Goal: Transaction & Acquisition: Download file/media

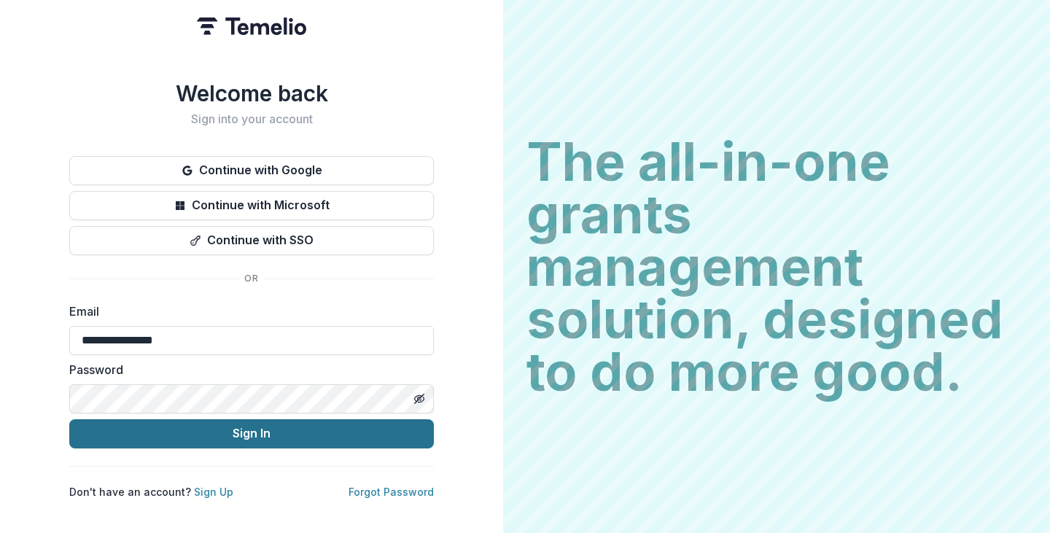
click at [261, 432] on button "Sign In" at bounding box center [251, 433] width 364 height 29
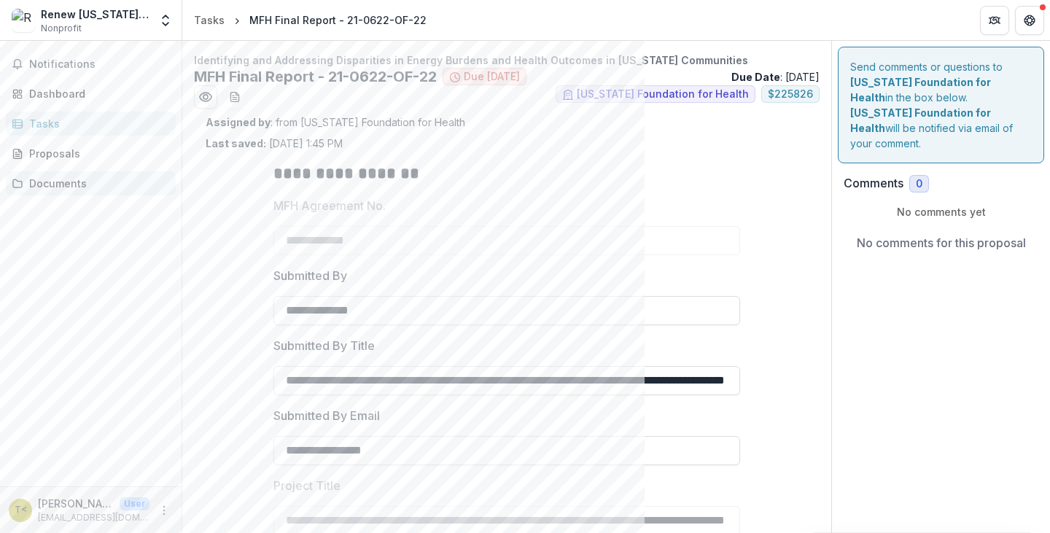
click at [37, 178] on div "Documents" at bounding box center [96, 183] width 135 height 15
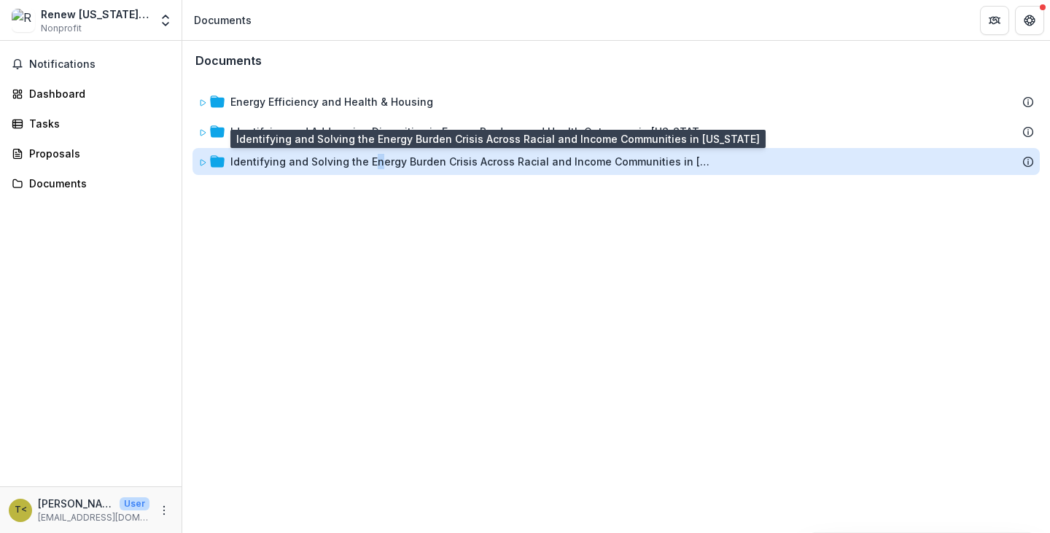
click at [378, 154] on div "Identifying and Solving the Energy Burden Crisis Across Racial and Income Commu…" at bounding box center [470, 161] width 481 height 15
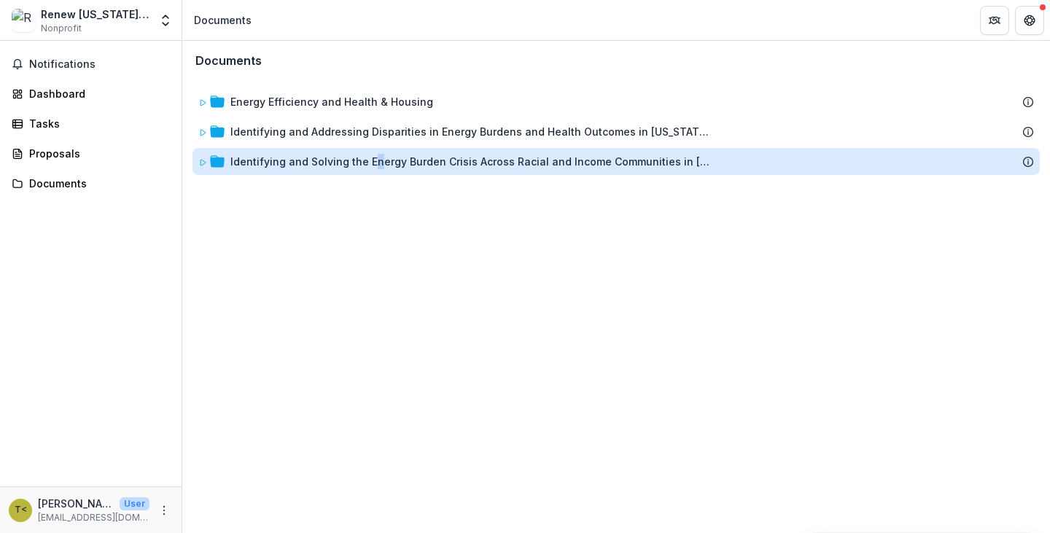
click at [378, 154] on div "Identifying and Solving the Energy Burden Crisis Across Racial and Income Commu…" at bounding box center [470, 161] width 481 height 15
click at [391, 155] on div "Identifying and Solving the Energy Burden Crisis Across Racial and Income Commu…" at bounding box center [470, 161] width 481 height 15
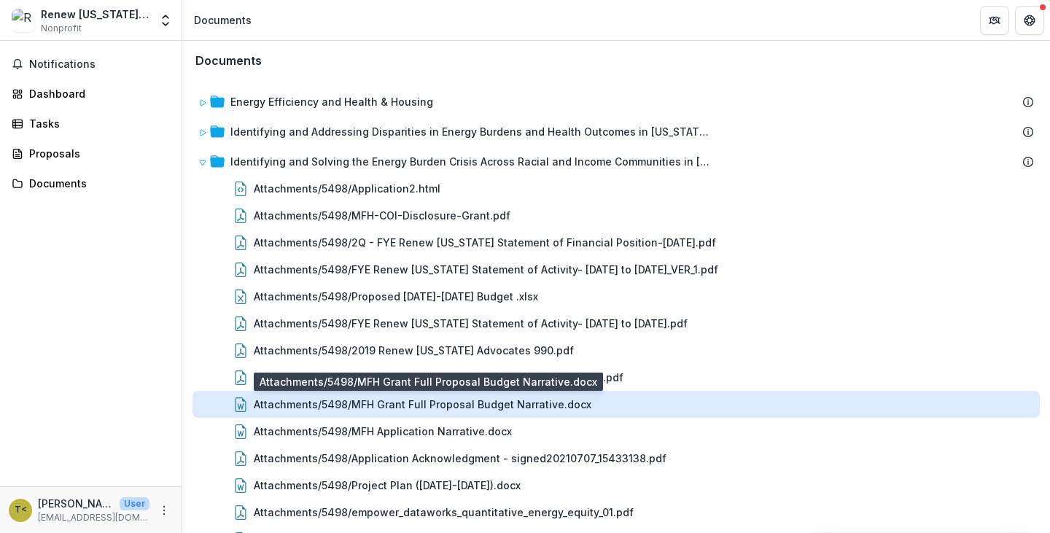
click at [364, 404] on div "Attachments/5498/MFH Grant Full Proposal Budget Narrative.docx" at bounding box center [422, 403] width 337 height 15
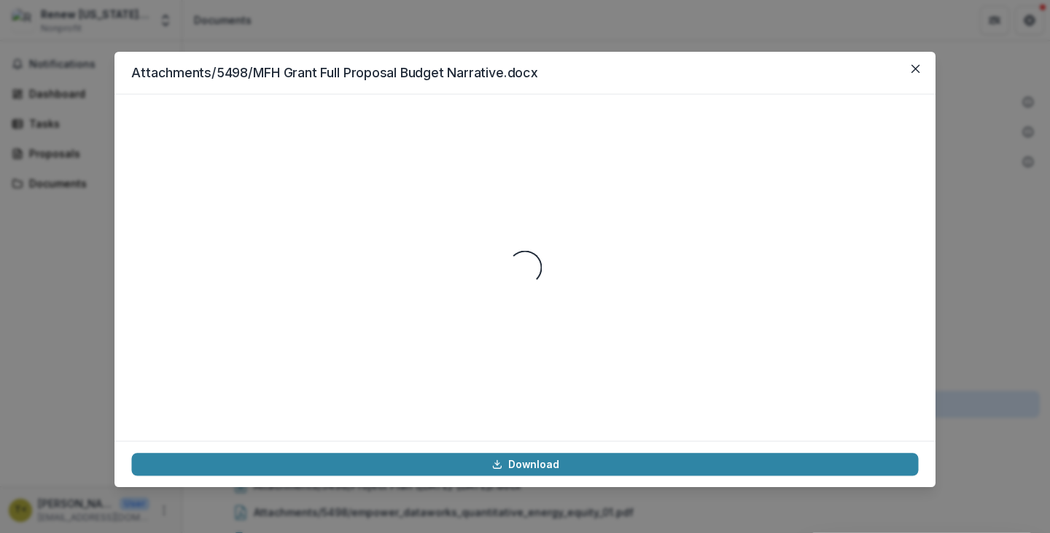
click at [364, 404] on div "Loading..." at bounding box center [524, 268] width 786 height 312
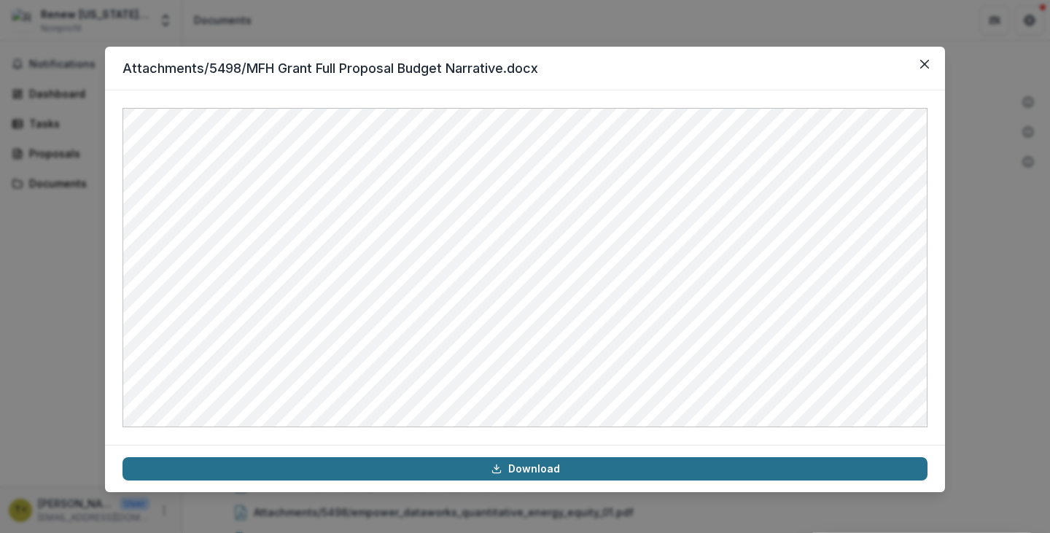
click at [438, 465] on link "Download" at bounding box center [524, 468] width 805 height 23
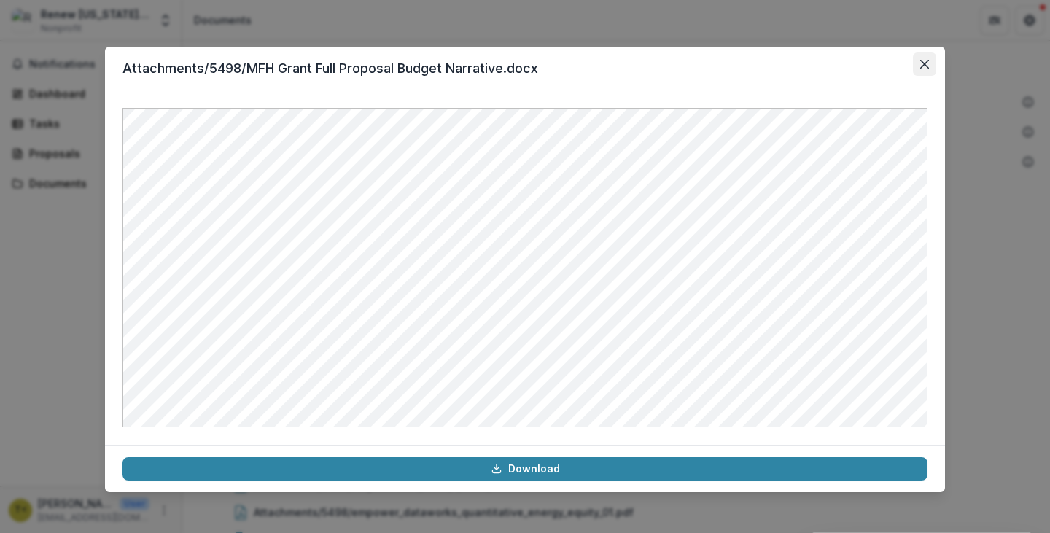
click at [921, 63] on icon "Close" at bounding box center [924, 64] width 9 height 9
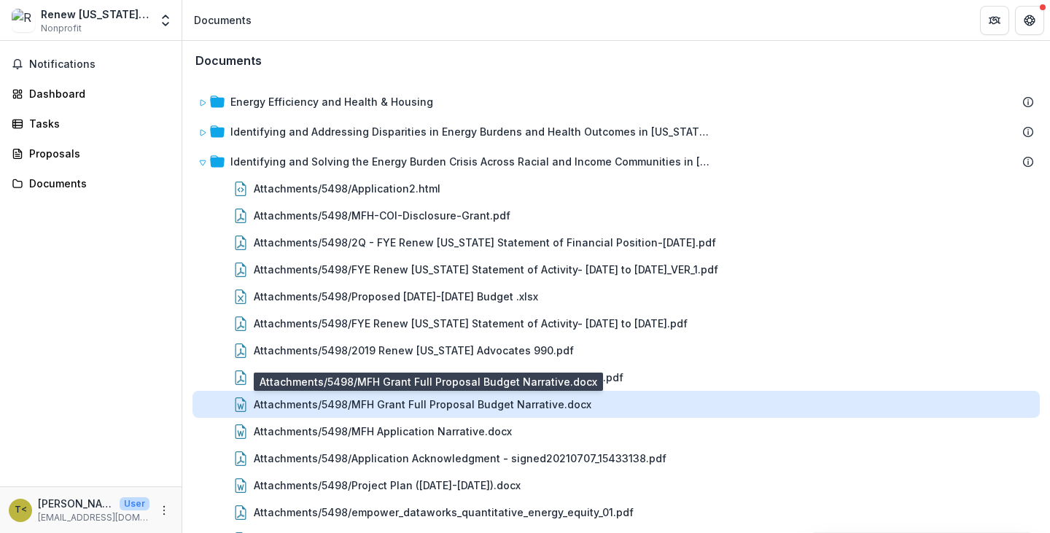
click at [517, 407] on div "Attachments/5498/MFH Grant Full Proposal Budget Narrative.docx" at bounding box center [422, 403] width 337 height 15
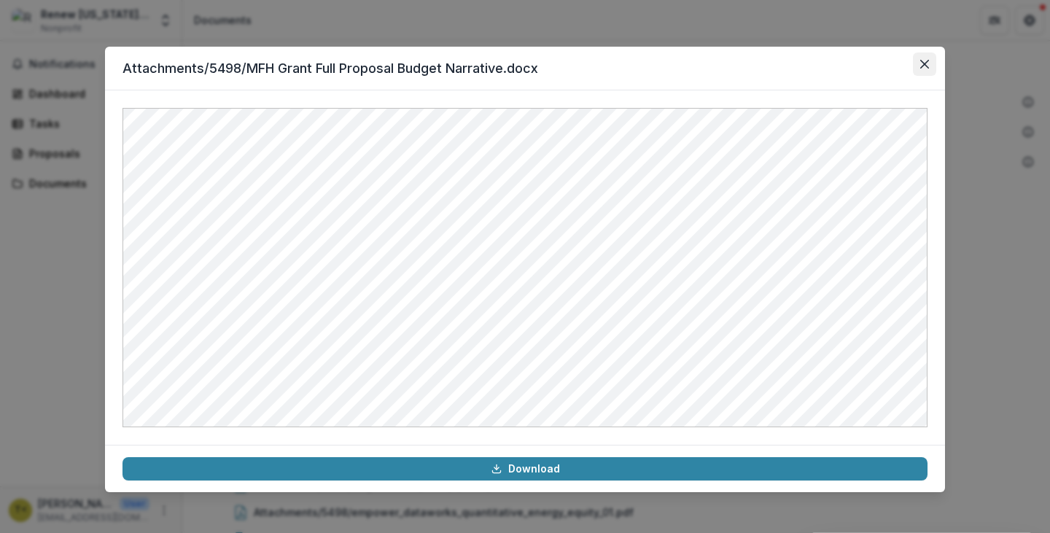
click at [912, 63] on button "Close" at bounding box center [923, 63] width 23 height 23
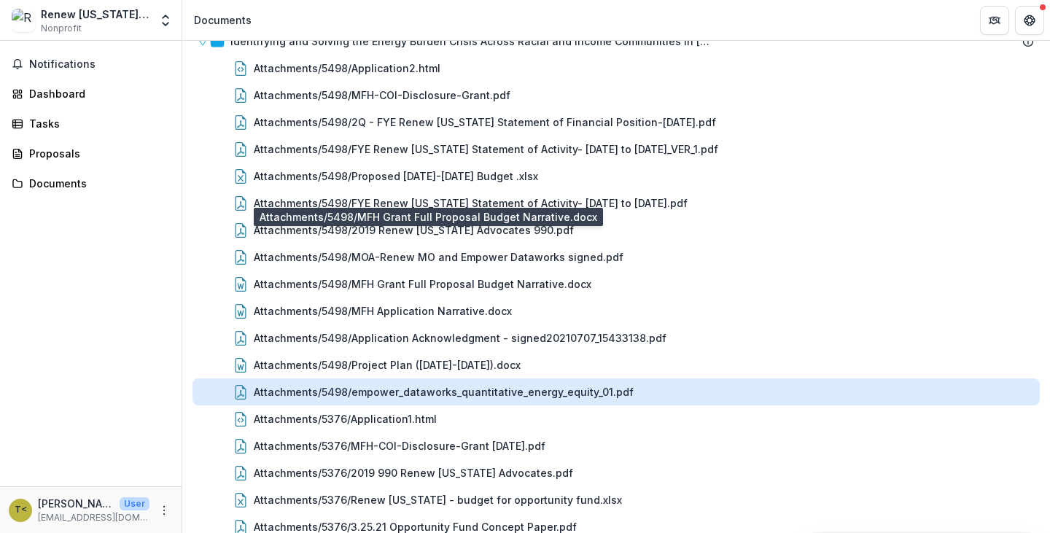
scroll to position [165, 0]
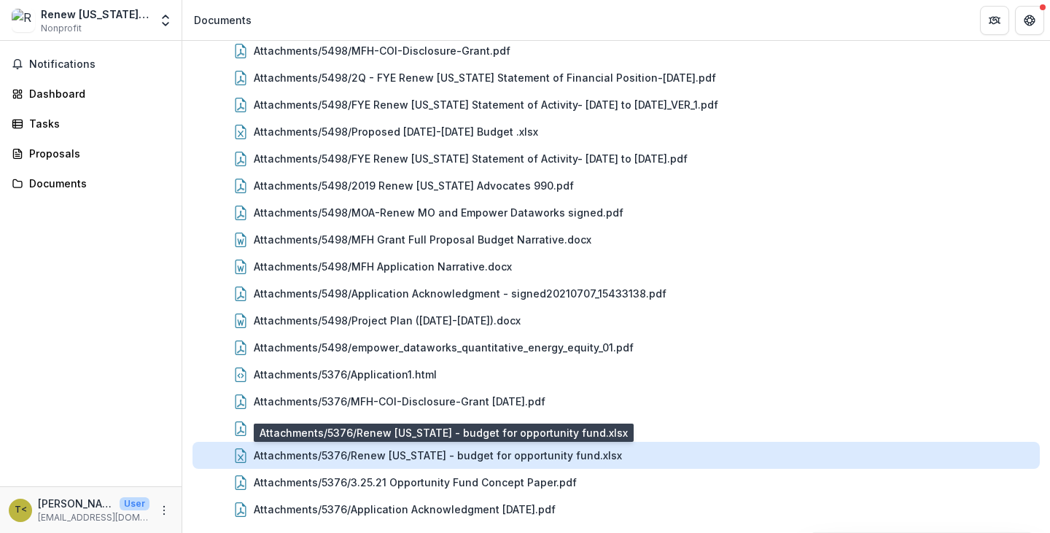
click at [581, 454] on div "Attachments/5376/Renew Missouri - budget for opportunity fund.xlsx" at bounding box center [438, 455] width 368 height 15
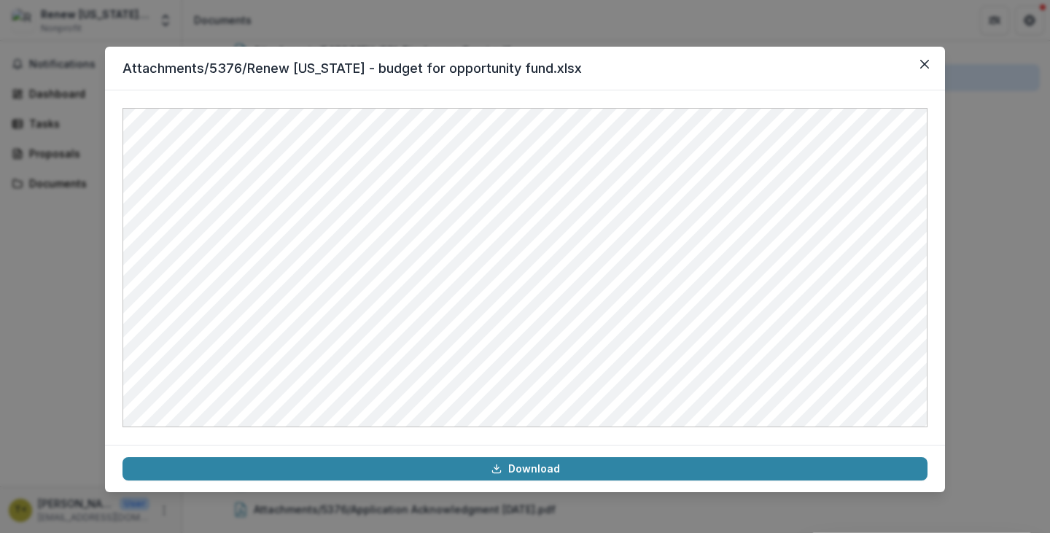
drag, startPoint x: 947, startPoint y: 56, endPoint x: 958, endPoint y: 74, distance: 20.6
click at [947, 56] on div "Attachments/5376/Renew Missouri - budget for opportunity fund.xlsx Download" at bounding box center [525, 266] width 1050 height 533
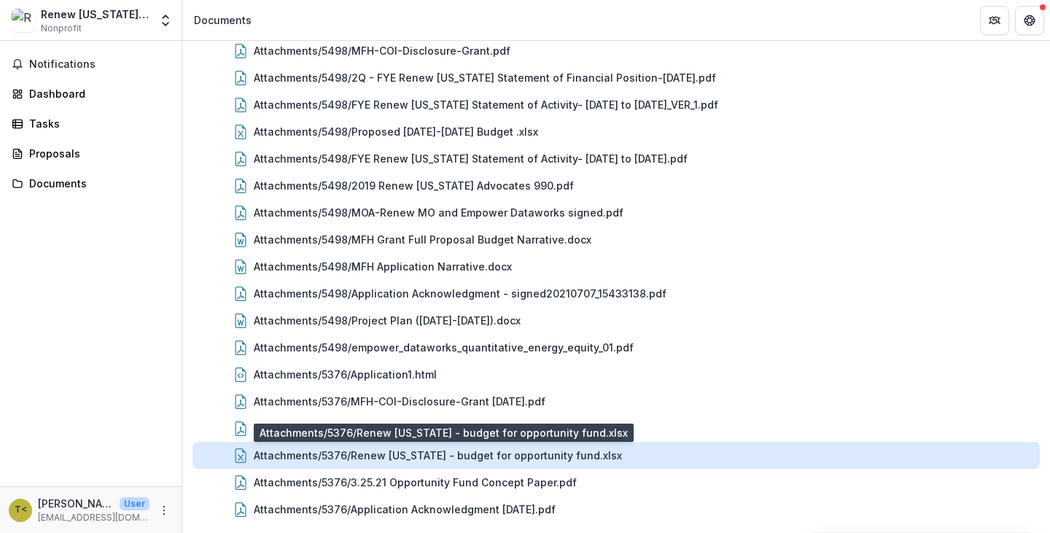
click at [421, 451] on div "Attachments/5376/Renew Missouri - budget for opportunity fund.xlsx" at bounding box center [438, 455] width 368 height 15
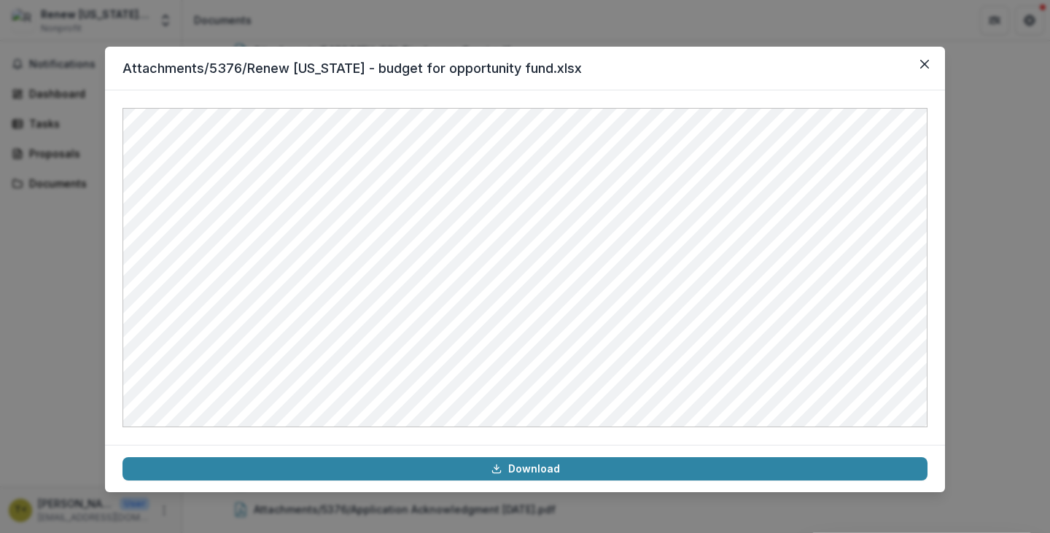
click at [960, 310] on div "Attachments/5376/Renew Missouri - budget for opportunity fund.xlsx Download" at bounding box center [525, 266] width 1050 height 533
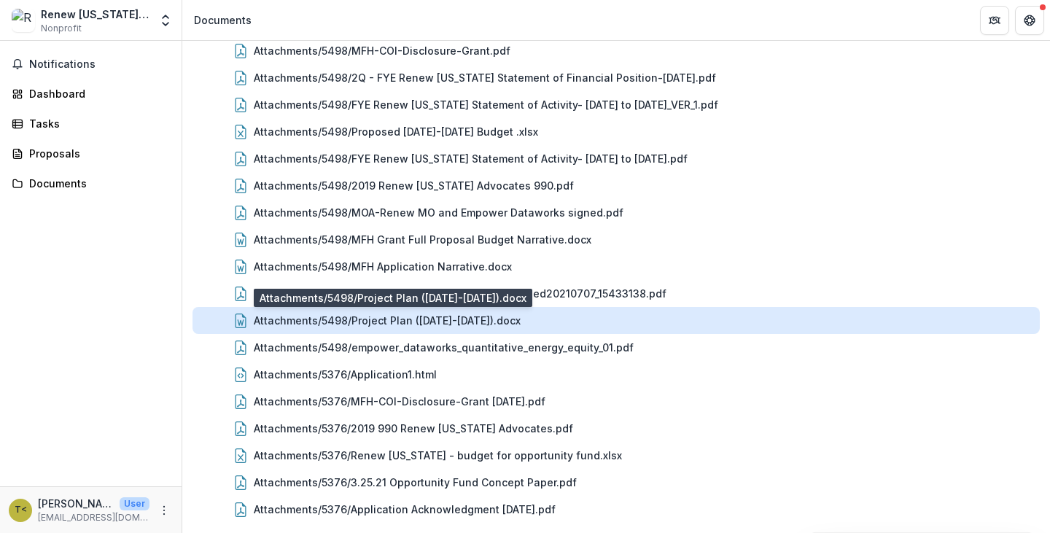
click at [457, 322] on div "Attachments/5498/Project Plan (2021-2024).docx" at bounding box center [387, 320] width 267 height 15
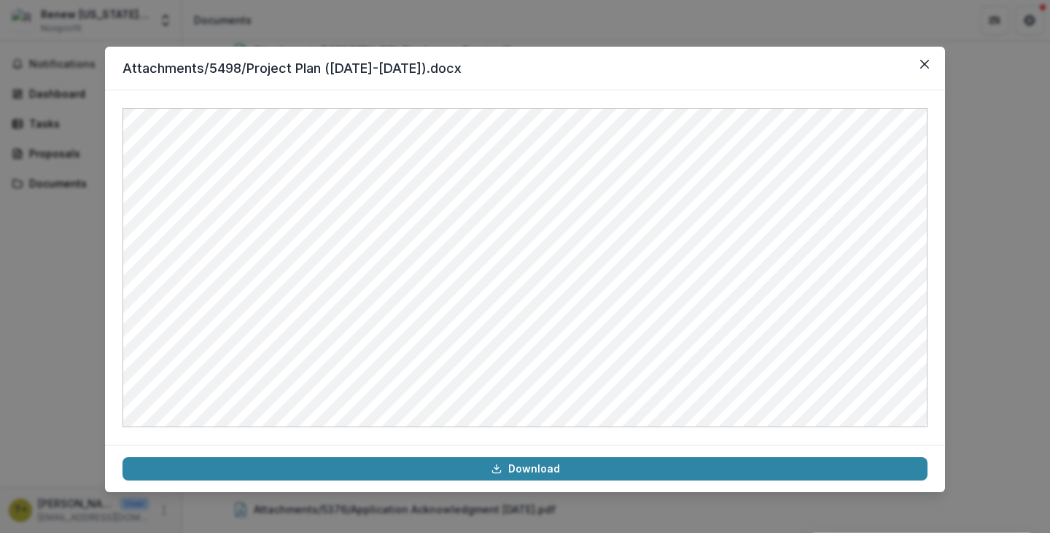
click at [999, 308] on div "Attachments/5498/Project Plan (2021-2024).docx Download" at bounding box center [525, 266] width 1050 height 533
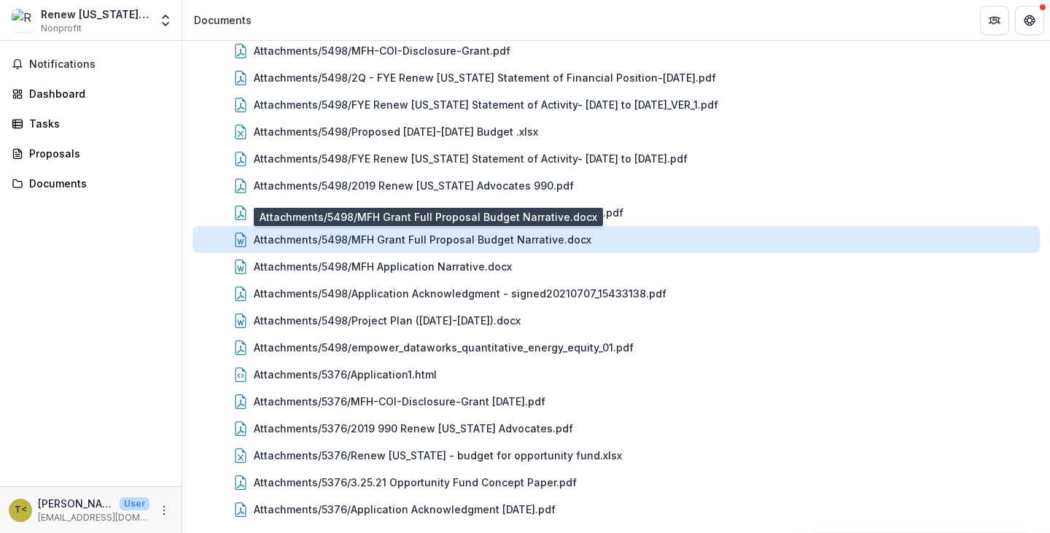
click at [390, 241] on div "Attachments/5498/MFH Grant Full Proposal Budget Narrative.docx" at bounding box center [422, 239] width 337 height 15
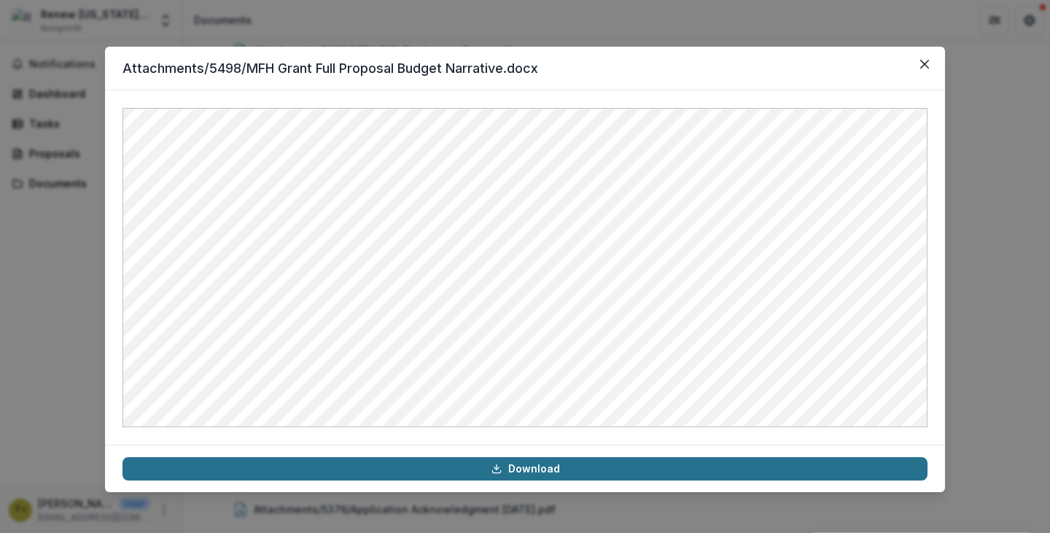
click at [727, 475] on link "Download" at bounding box center [524, 468] width 805 height 23
